Goal: Book appointment/travel/reservation

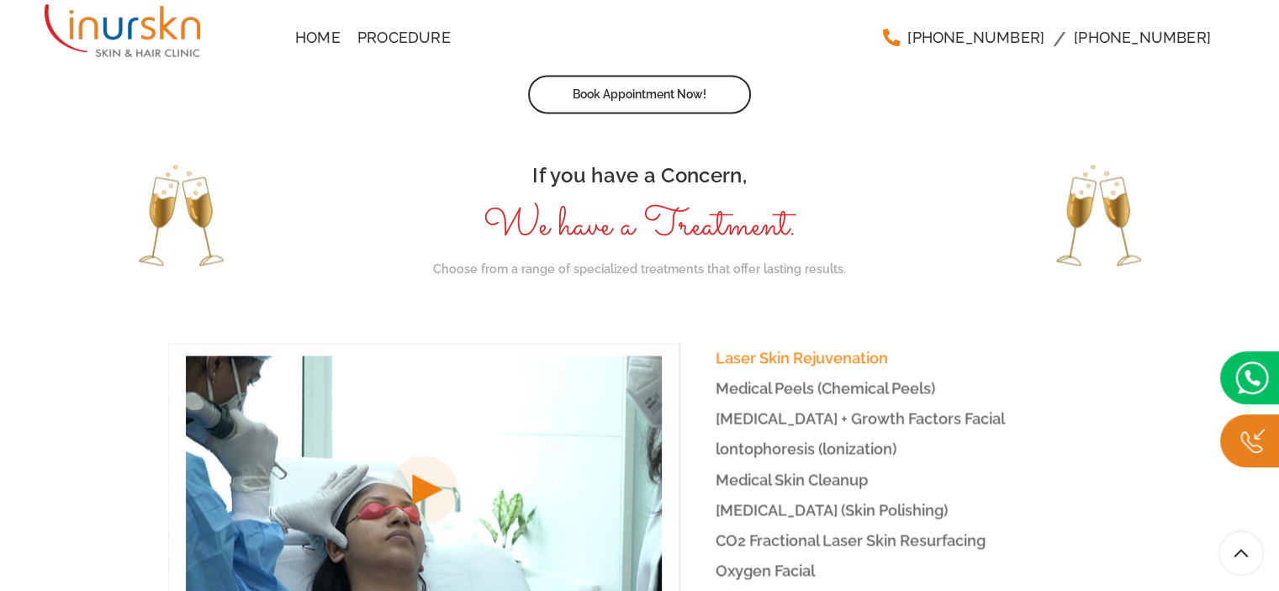
scroll to position [2271, 0]
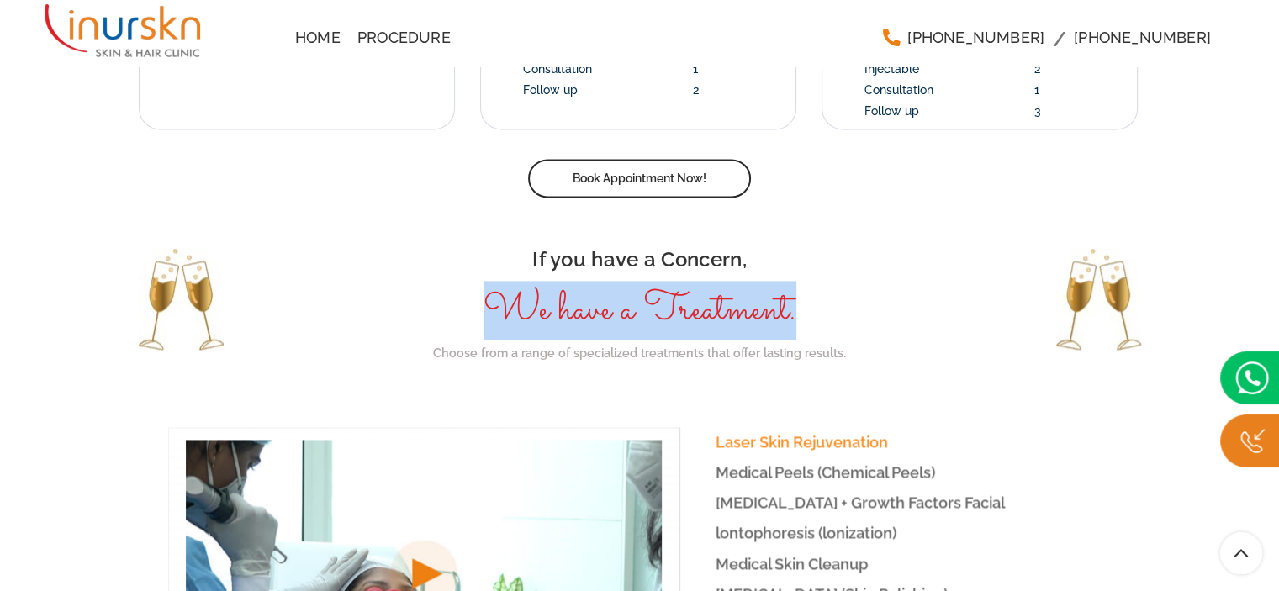
drag, startPoint x: 548, startPoint y: 258, endPoint x: 831, endPoint y: 262, distance: 282.6
click at [831, 284] on h4 "We have a Treatment." at bounding box center [639, 310] width 489 height 52
click at [671, 284] on h4 "We have a Treatment." at bounding box center [639, 310] width 489 height 52
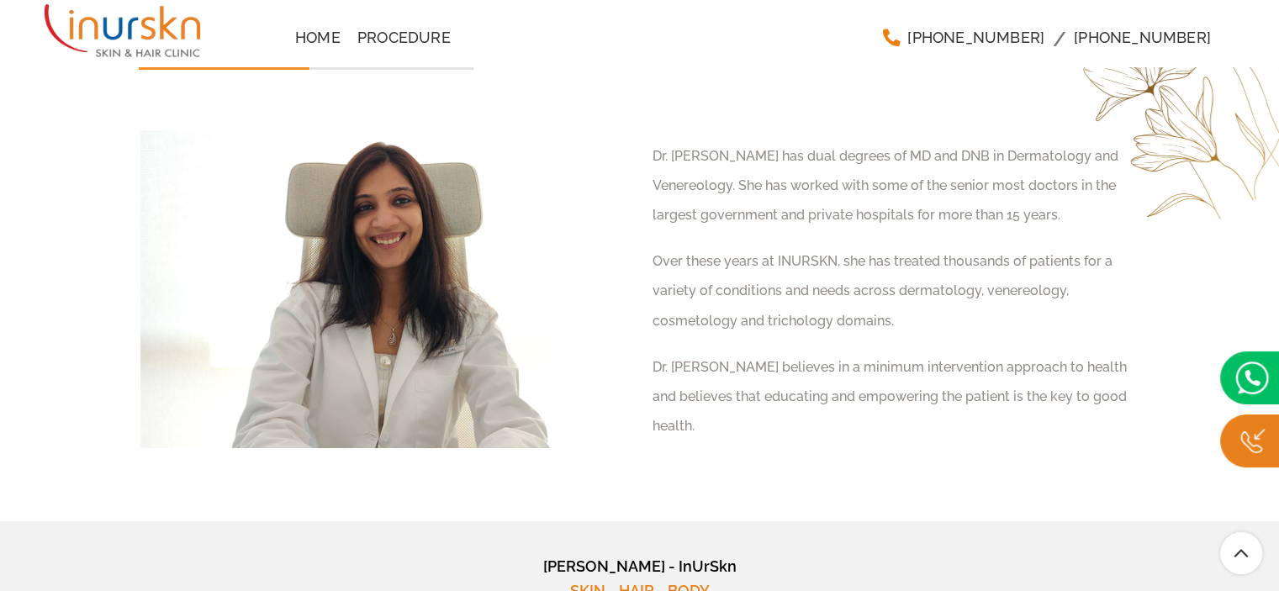
scroll to position [6499, 0]
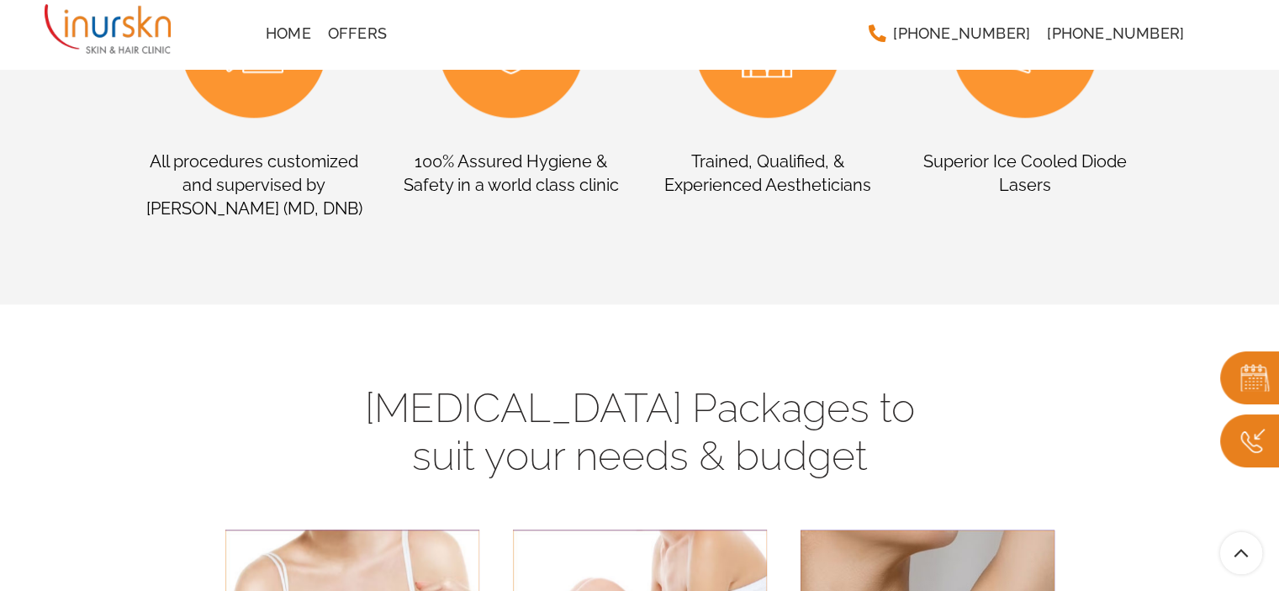
scroll to position [1598, 0]
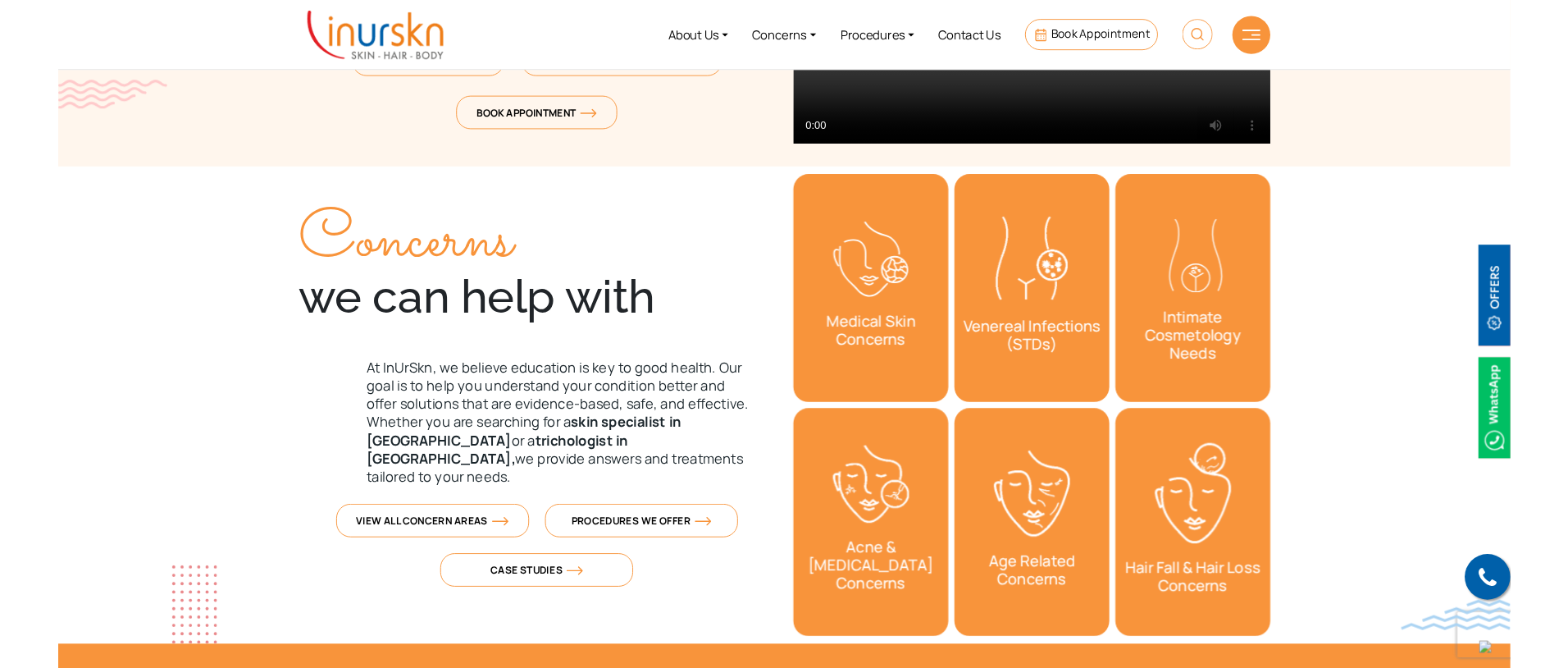
scroll to position [410, 0]
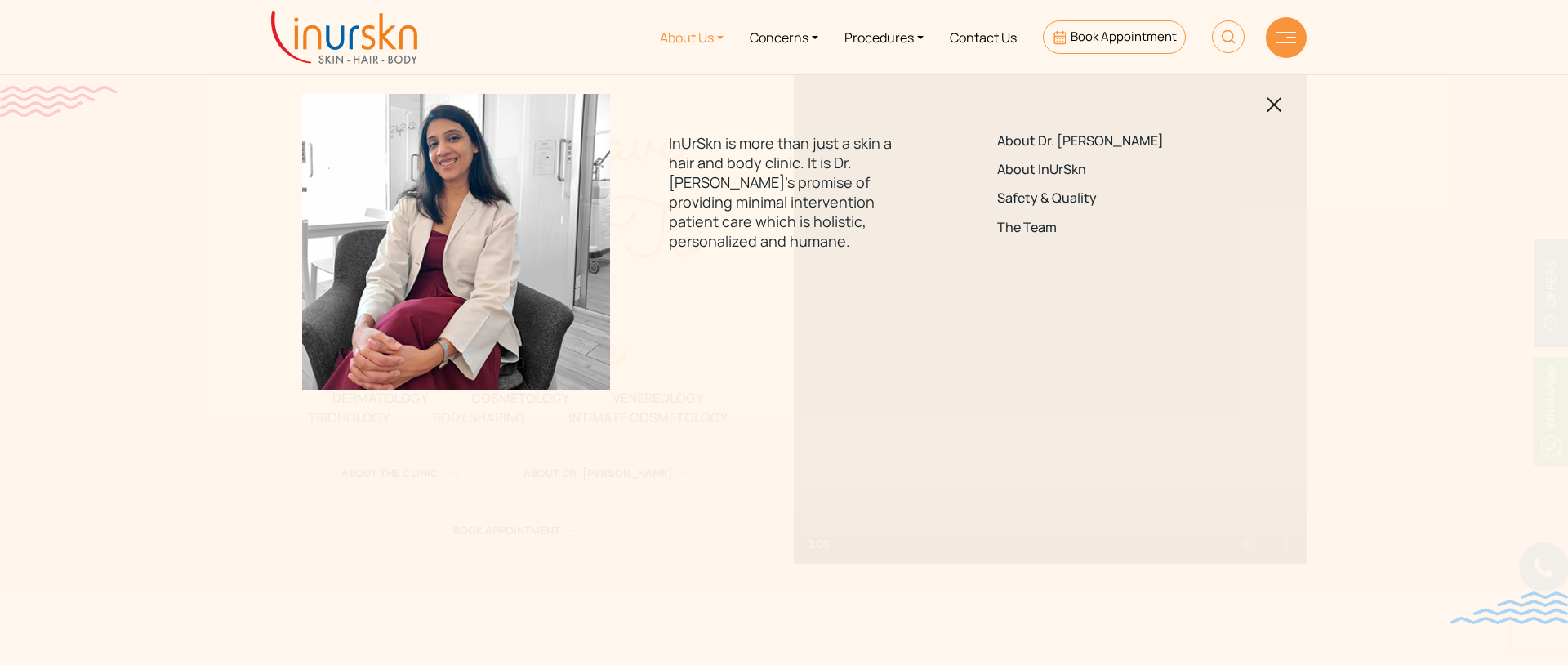
click at [1262, 111] on div "About Dr. [PERSON_NAME] About InUrSkn Safety & Quality The Team" at bounding box center [1111, 190] width 308 height 193
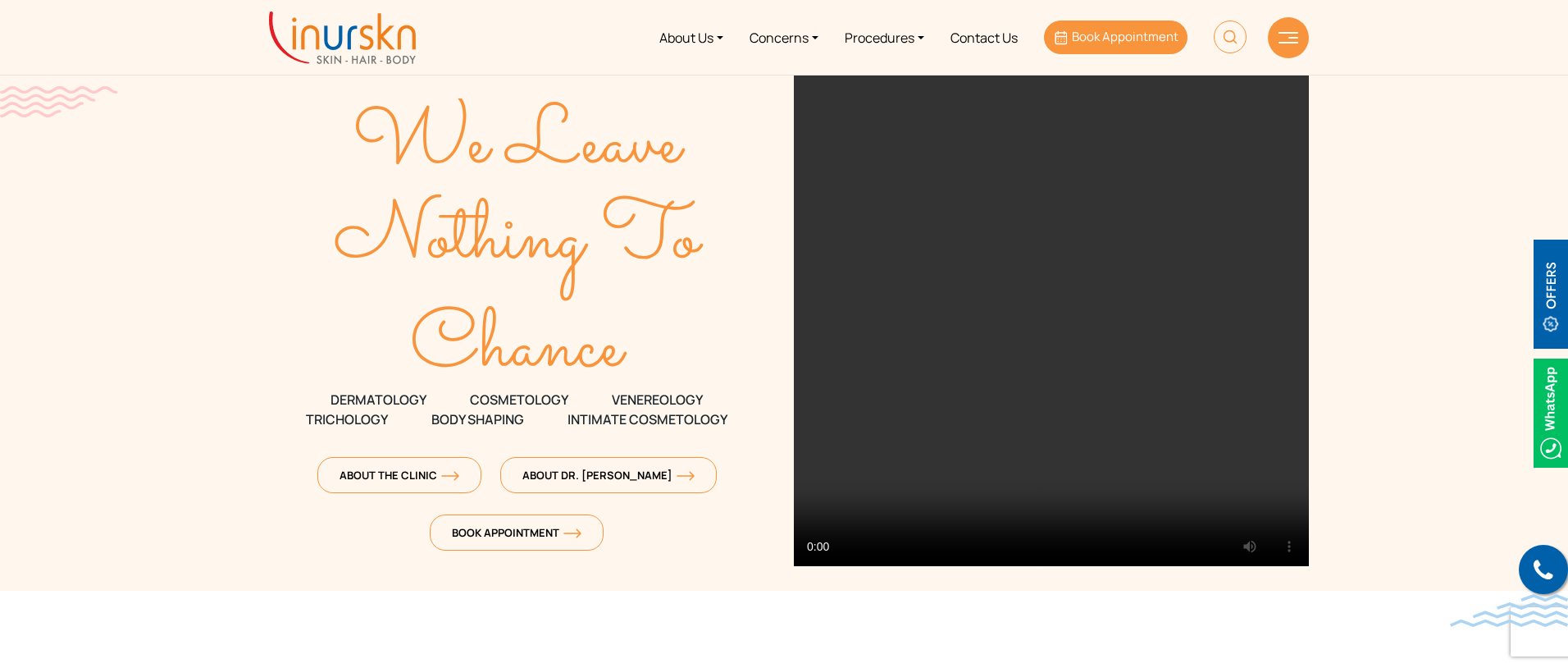
click at [1101, 42] on span "Book Appointment" at bounding box center [1124, 37] width 106 height 18
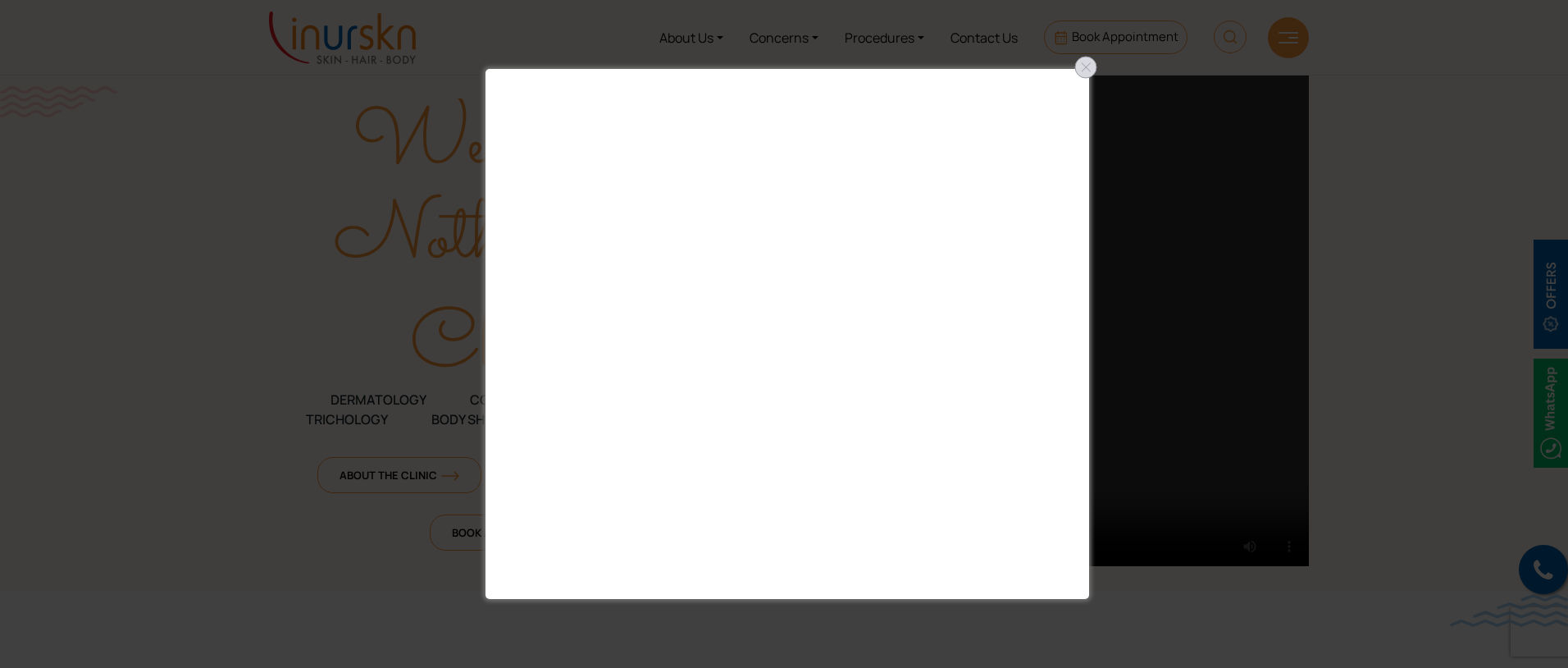
click at [1089, 64] on div at bounding box center [1085, 67] width 26 height 26
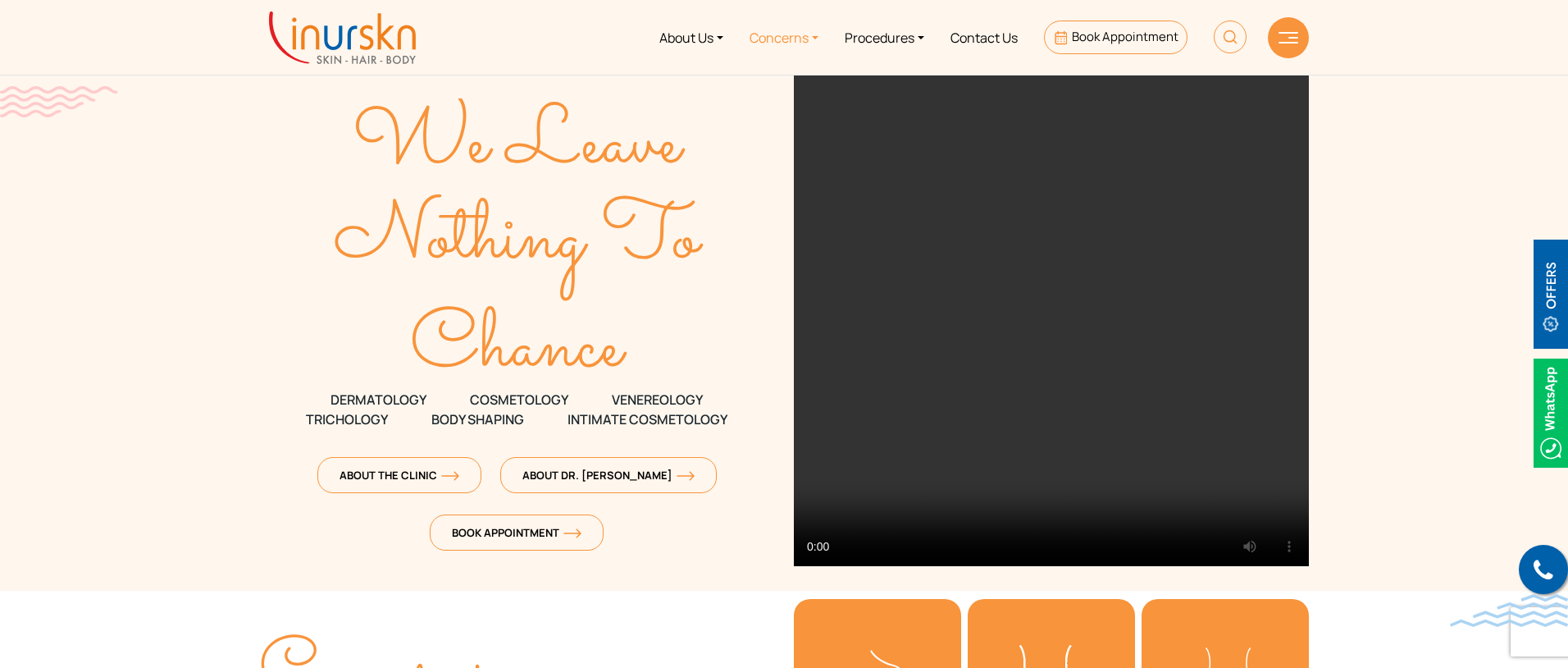
click at [779, 38] on link "Concerns" at bounding box center [784, 37] width 96 height 61
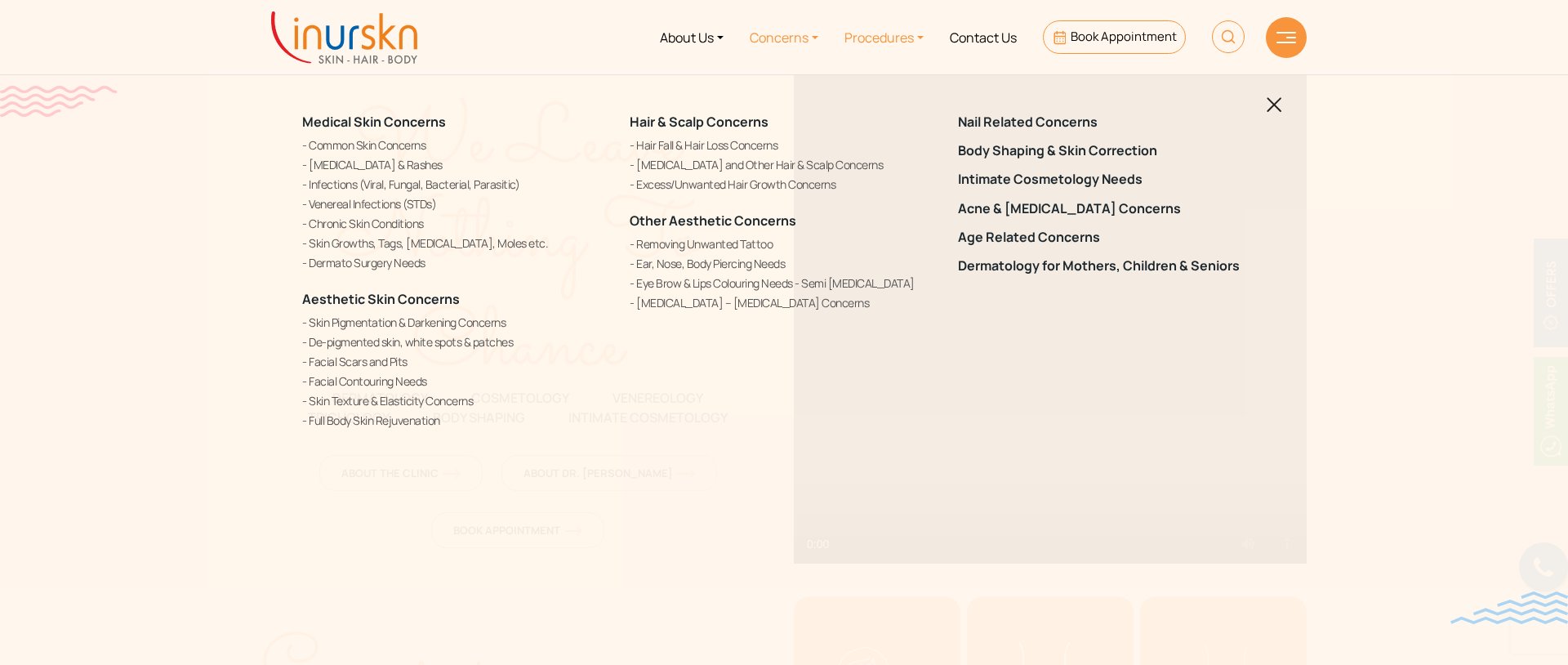
click at [875, 50] on link "Procedures" at bounding box center [884, 37] width 105 height 61
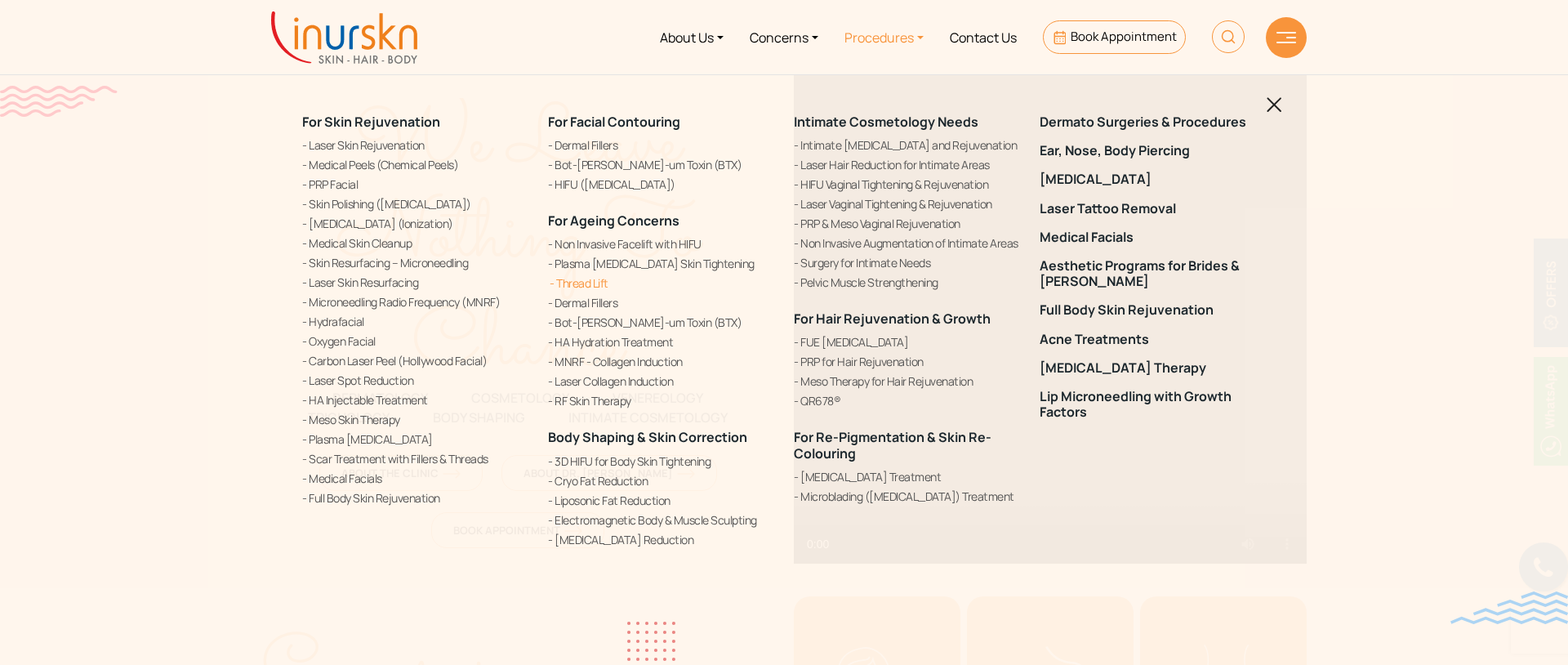
click at [593, 281] on link "Thread Lift" at bounding box center [660, 283] width 226 height 17
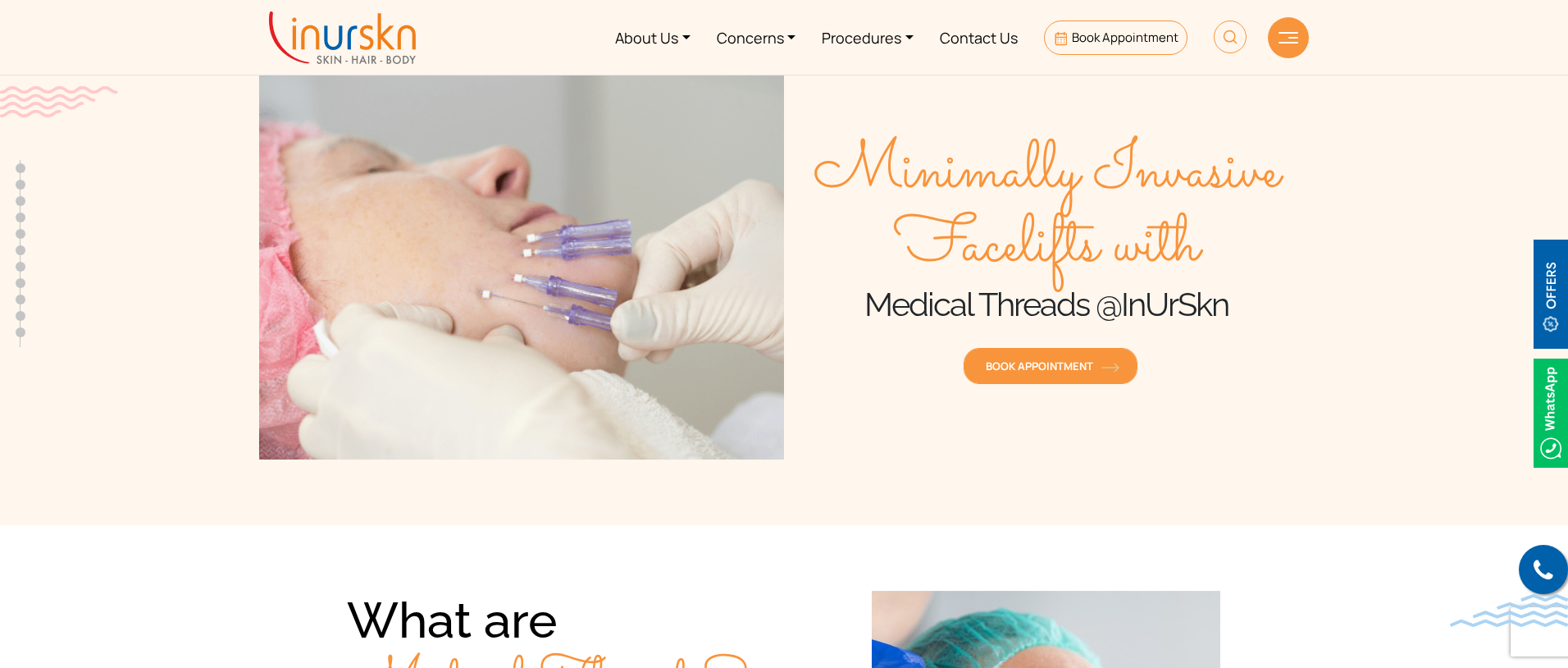
click at [1005, 367] on span "Book Appointment" at bounding box center [1050, 365] width 130 height 15
